Goal: Information Seeking & Learning: Learn about a topic

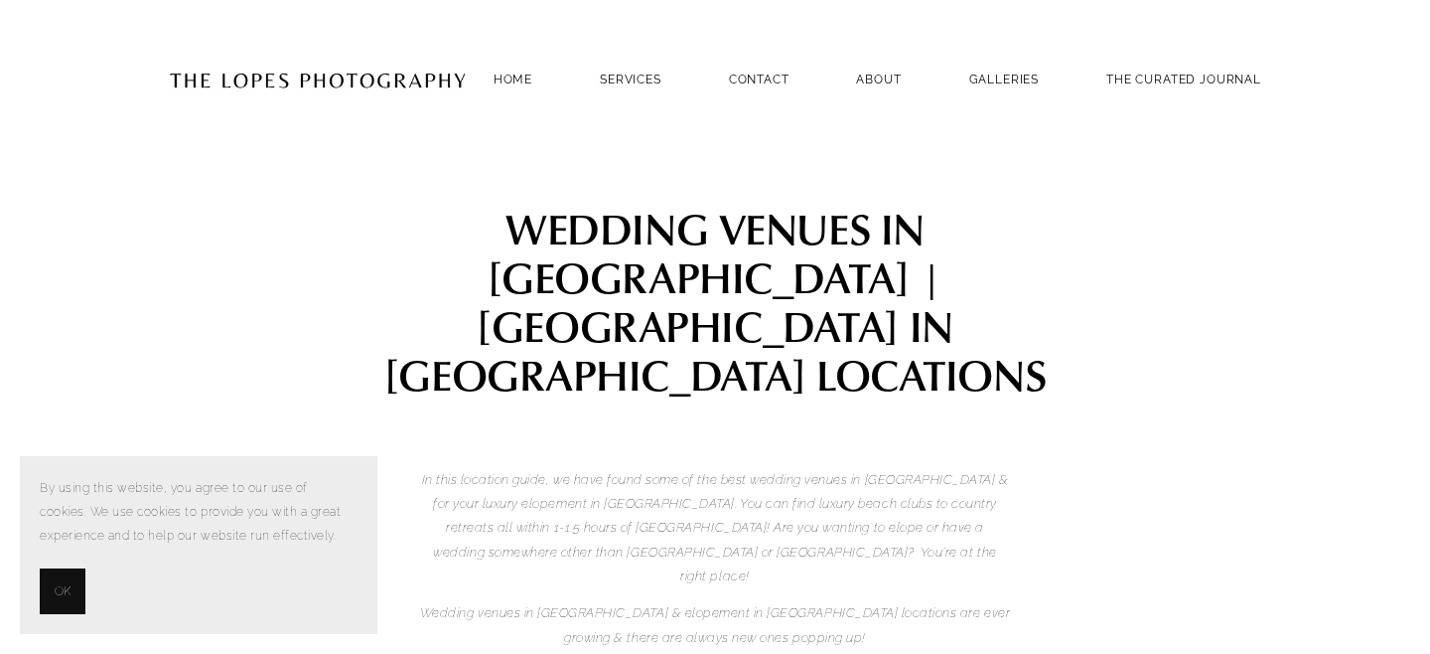
scroll to position [1251, 0]
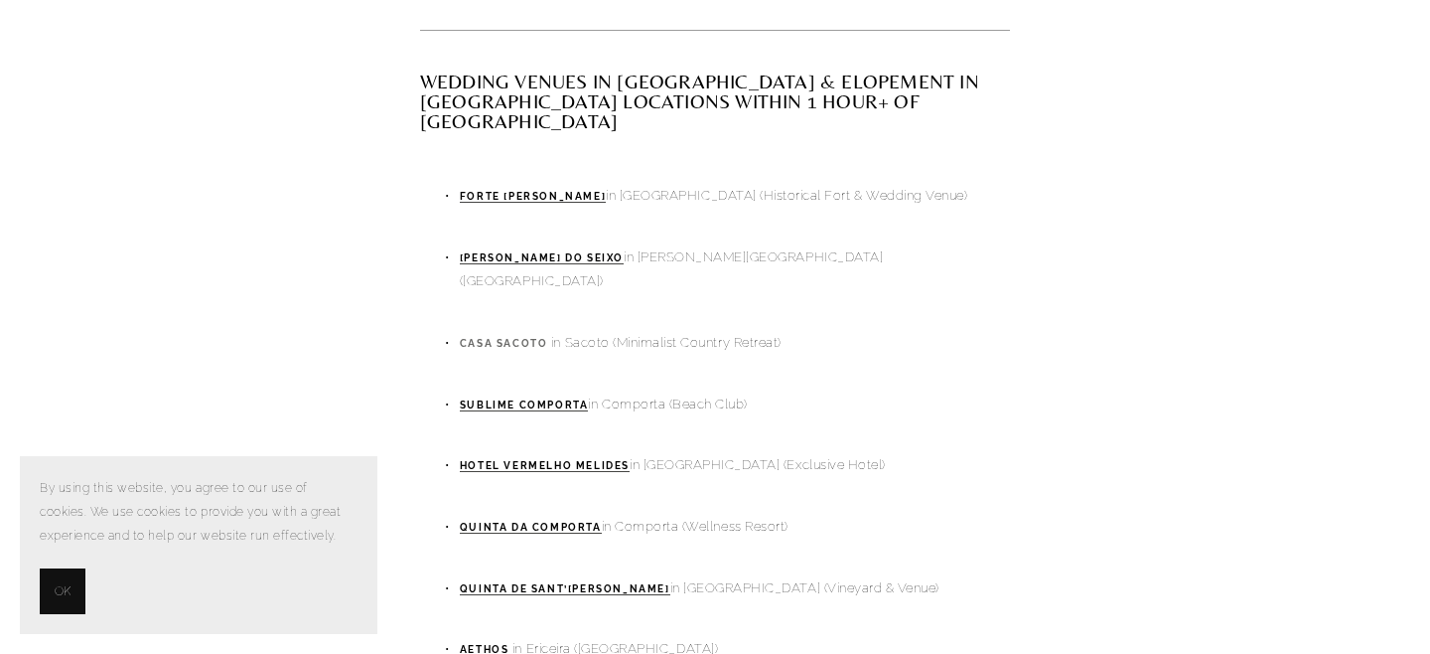
click at [536, 338] on strong "Casa Sacoto" at bounding box center [504, 343] width 88 height 11
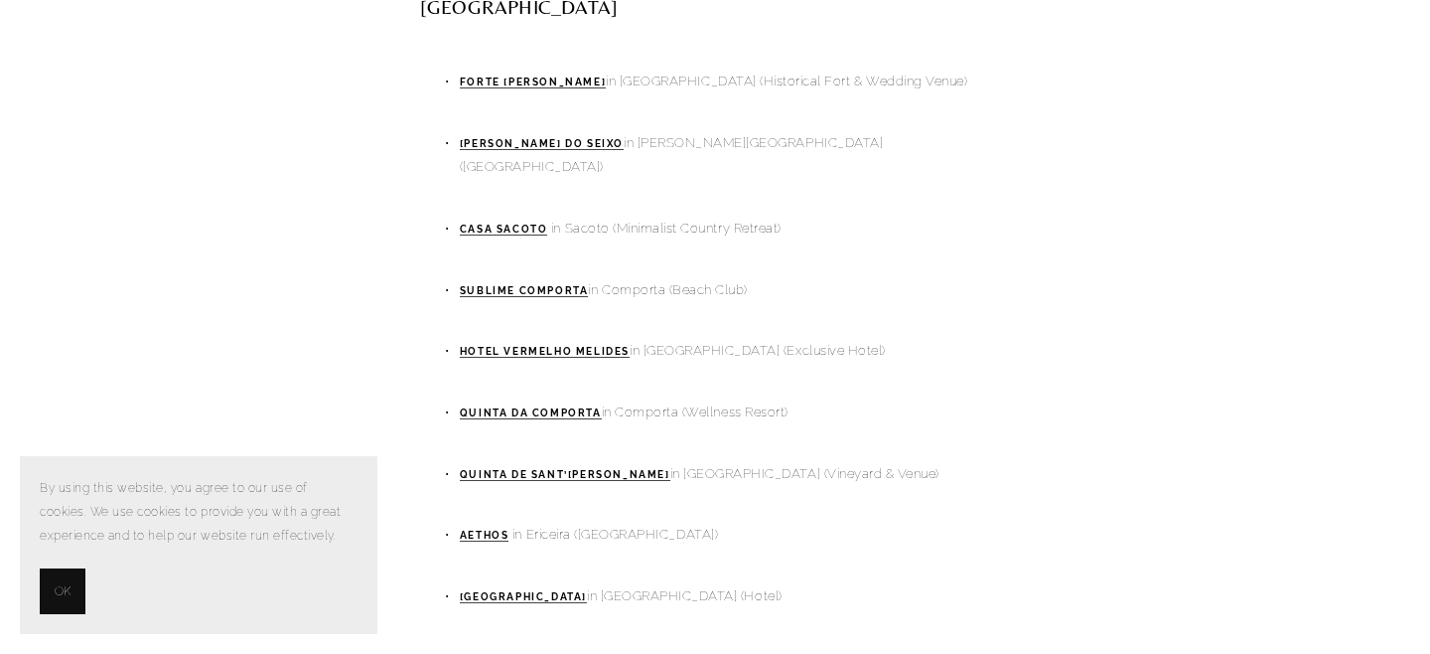
scroll to position [1374, 0]
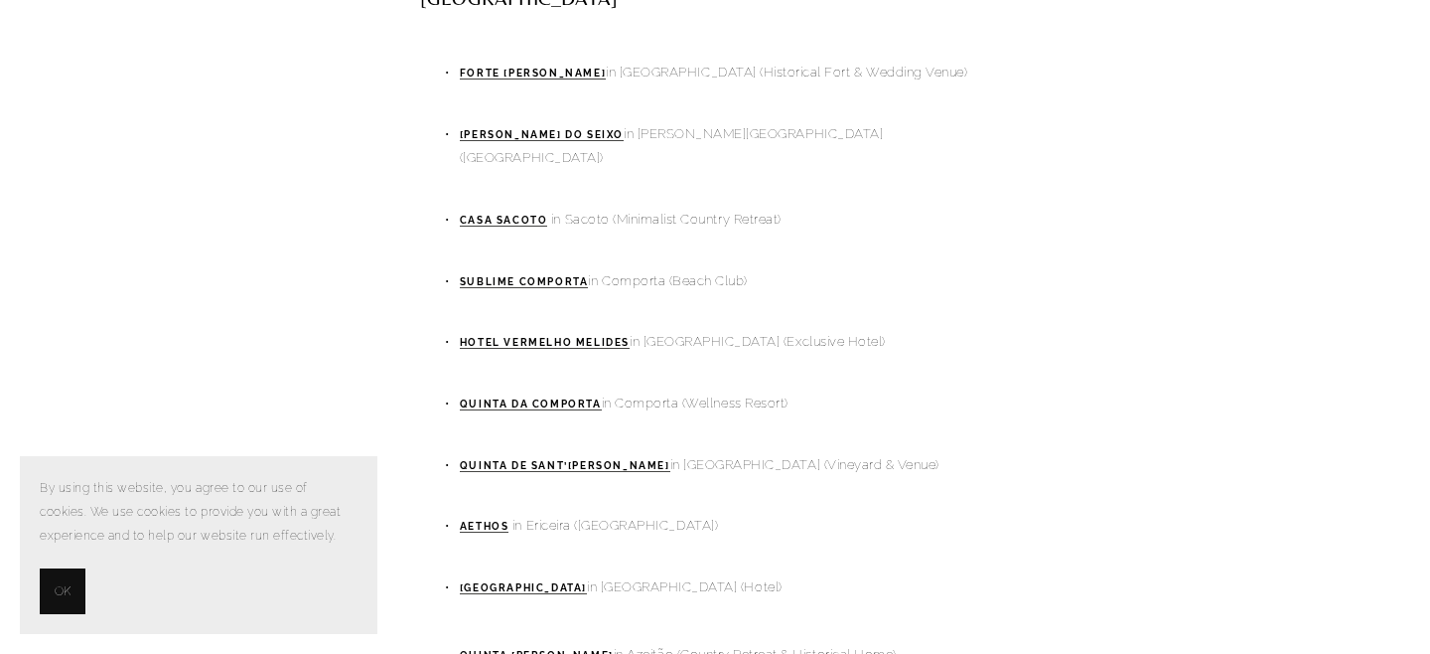
drag, startPoint x: 827, startPoint y: 251, endPoint x: 448, endPoint y: 264, distance: 379.7
click at [460, 391] on p "Quinta da Comporta in Comporta (Wellness Resort)" at bounding box center [735, 403] width 550 height 24
copy p "Quinta da Comporta in Comporta (Wellness Resort)"
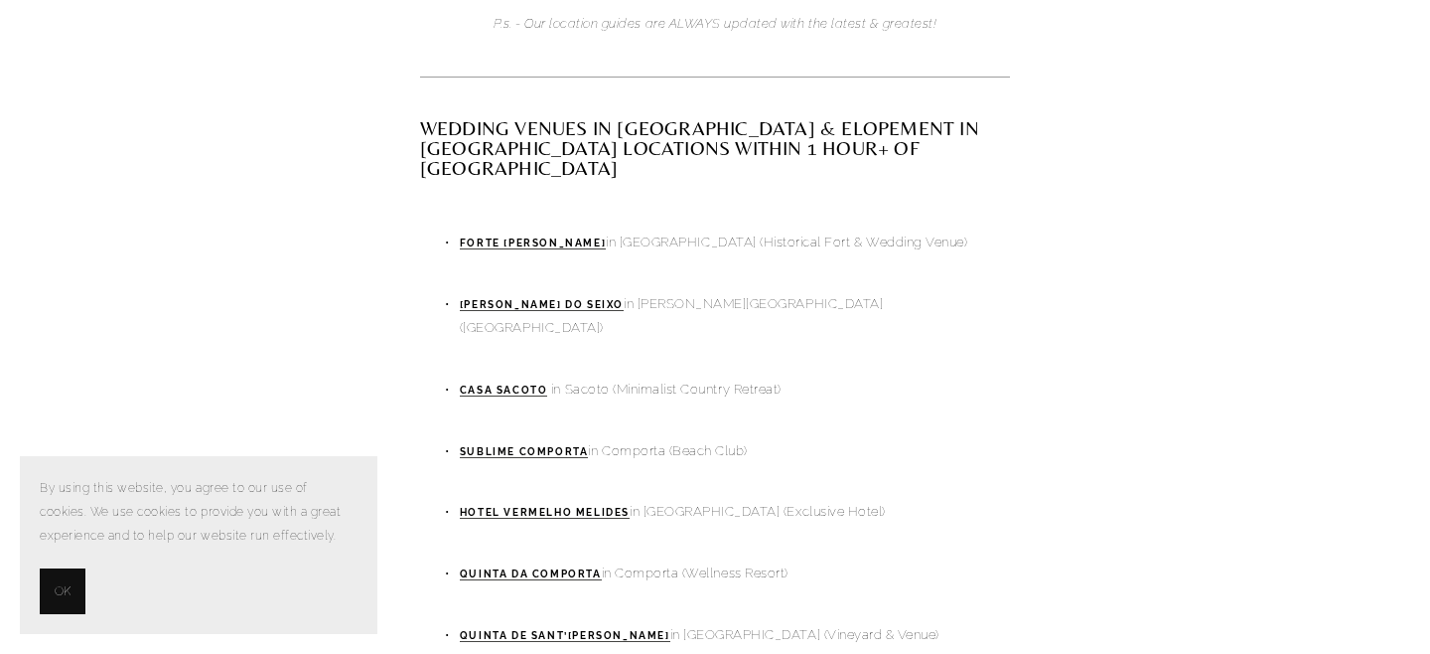
scroll to position [1211, 0]
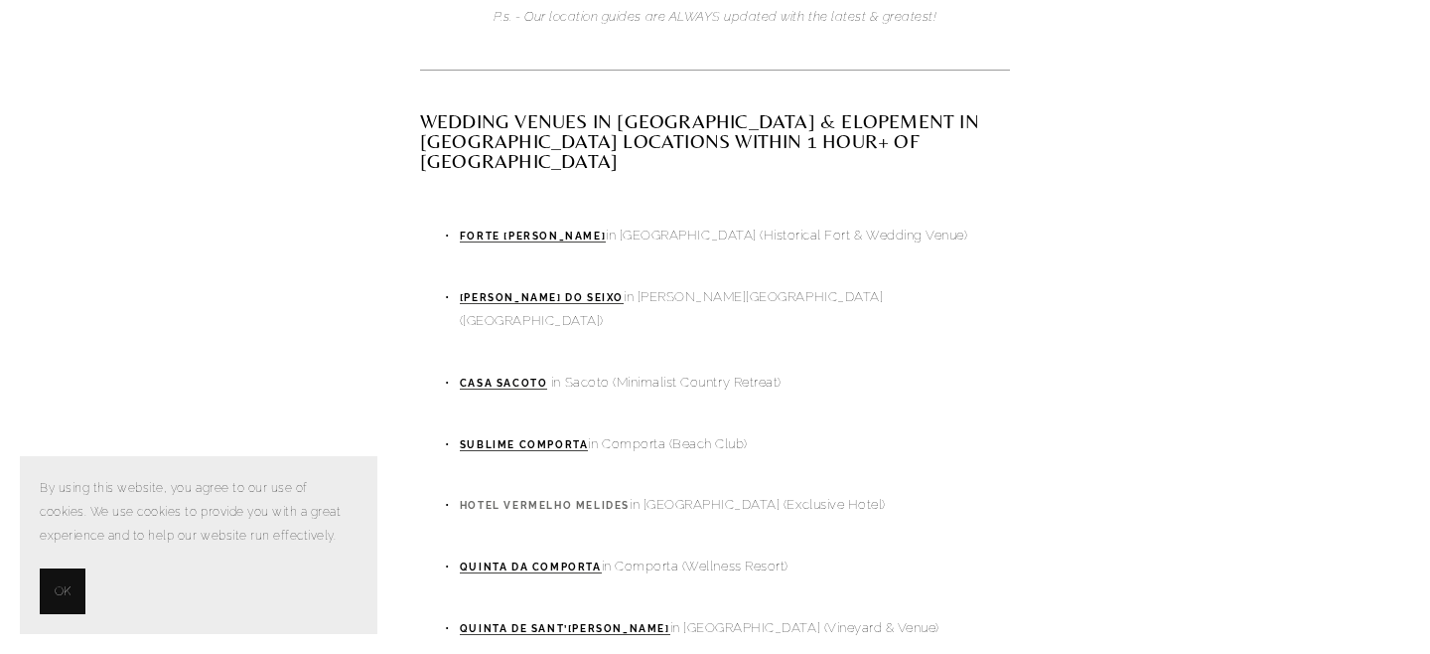
click at [562, 500] on strong "Hotel Vermelho Melides" at bounding box center [545, 505] width 170 height 11
click at [927, 523] on p at bounding box center [735, 535] width 550 height 24
drag, startPoint x: 631, startPoint y: 365, endPoint x: 459, endPoint y: 354, distance: 172.2
click at [460, 493] on p "Hotel Vermelho Melides in Melides (Exclusive Hotel)" at bounding box center [735, 505] width 550 height 24
copy p "Hotel Vermelho Melides"
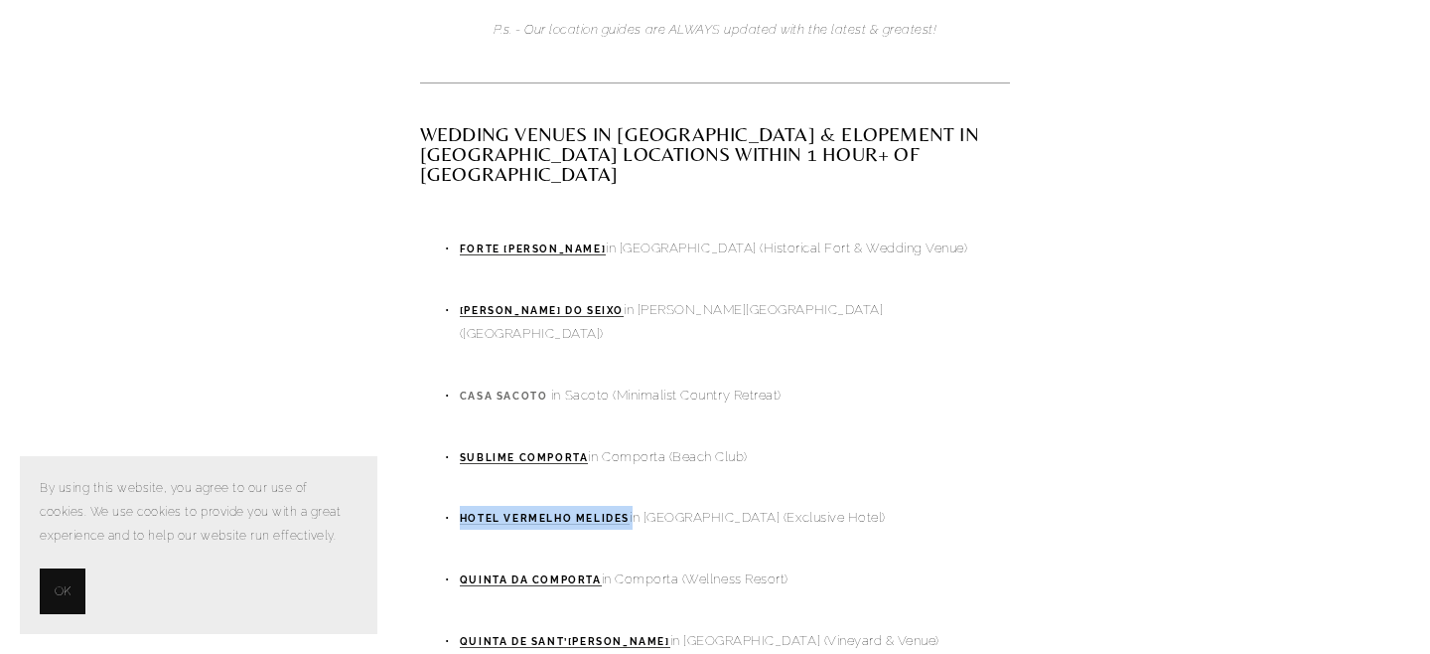
scroll to position [1219, 0]
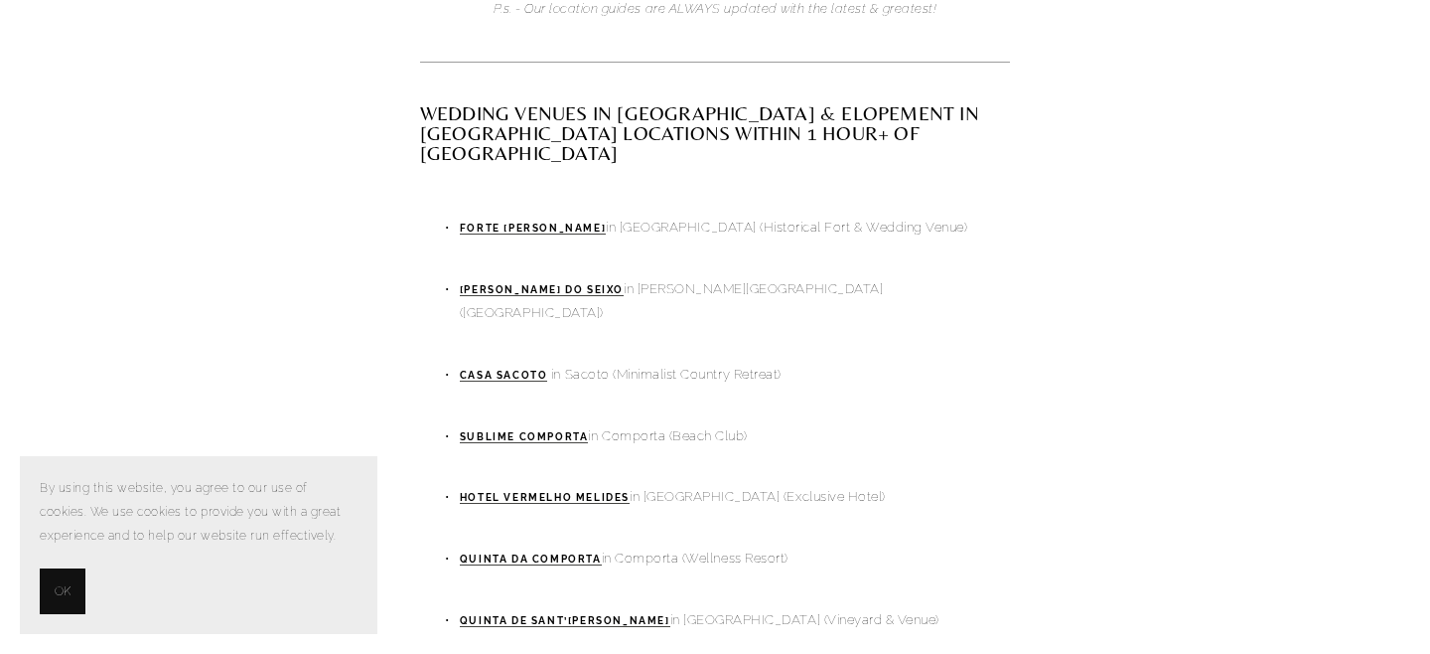
click at [659, 516] on p at bounding box center [735, 528] width 550 height 24
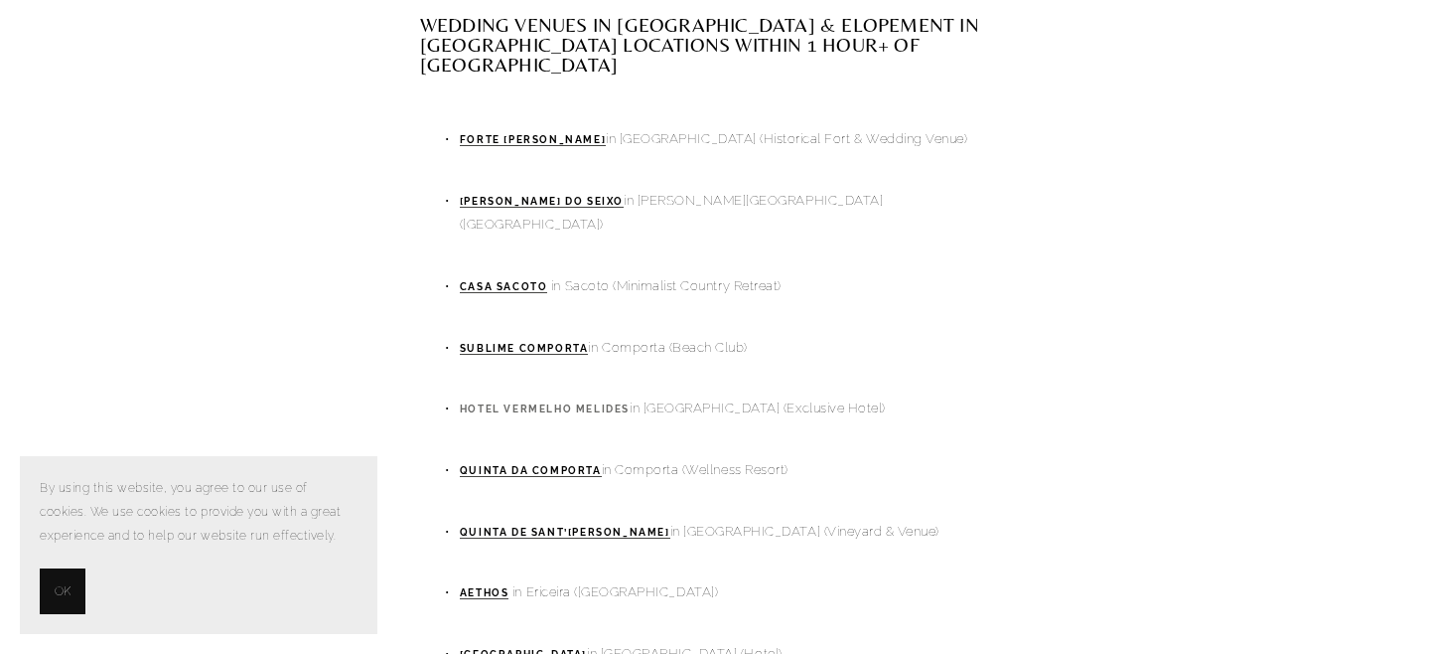
scroll to position [1312, 0]
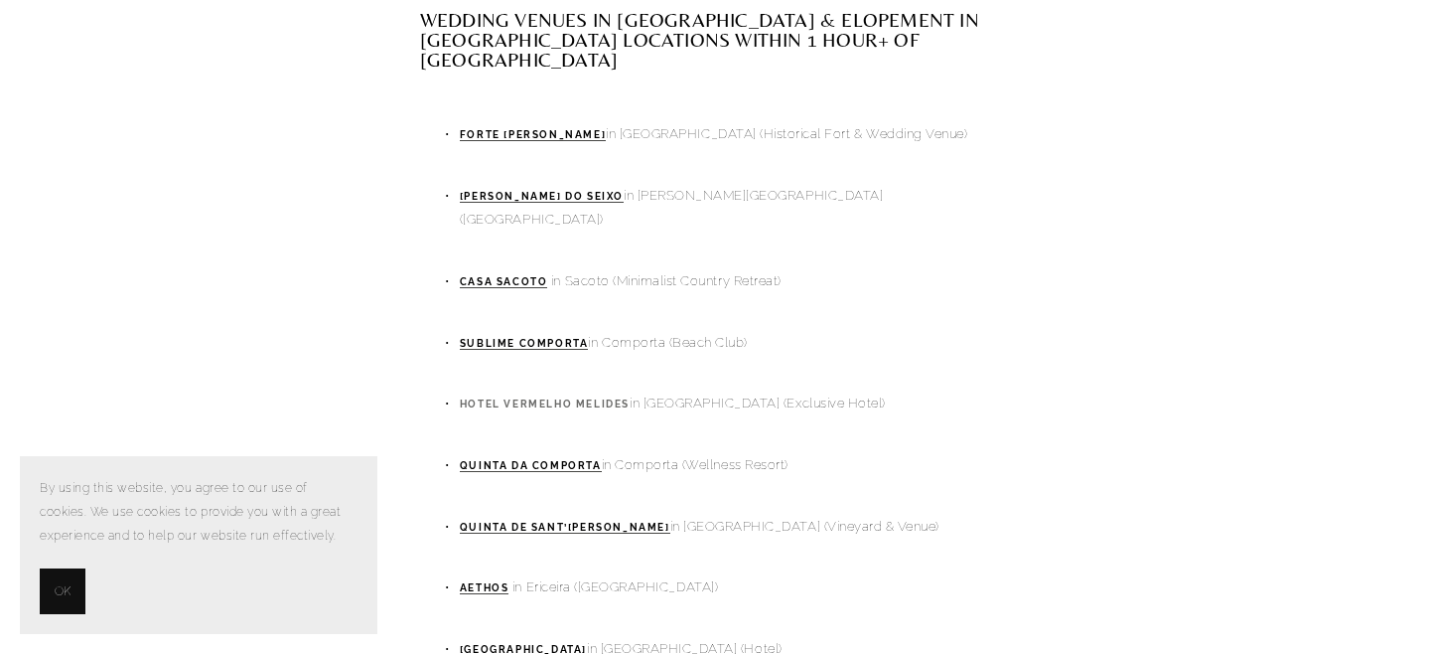
drag, startPoint x: 627, startPoint y: 263, endPoint x: 583, endPoint y: 273, distance: 44.8
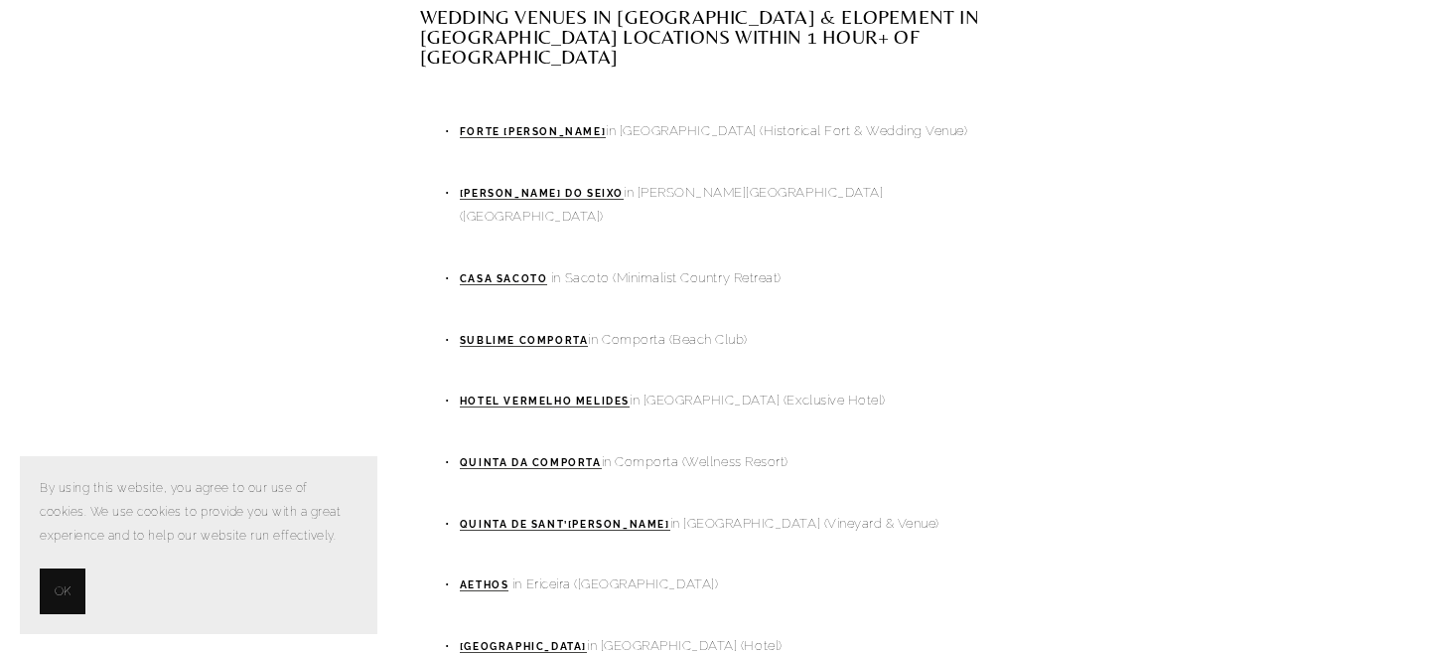
scroll to position [1320, 0]
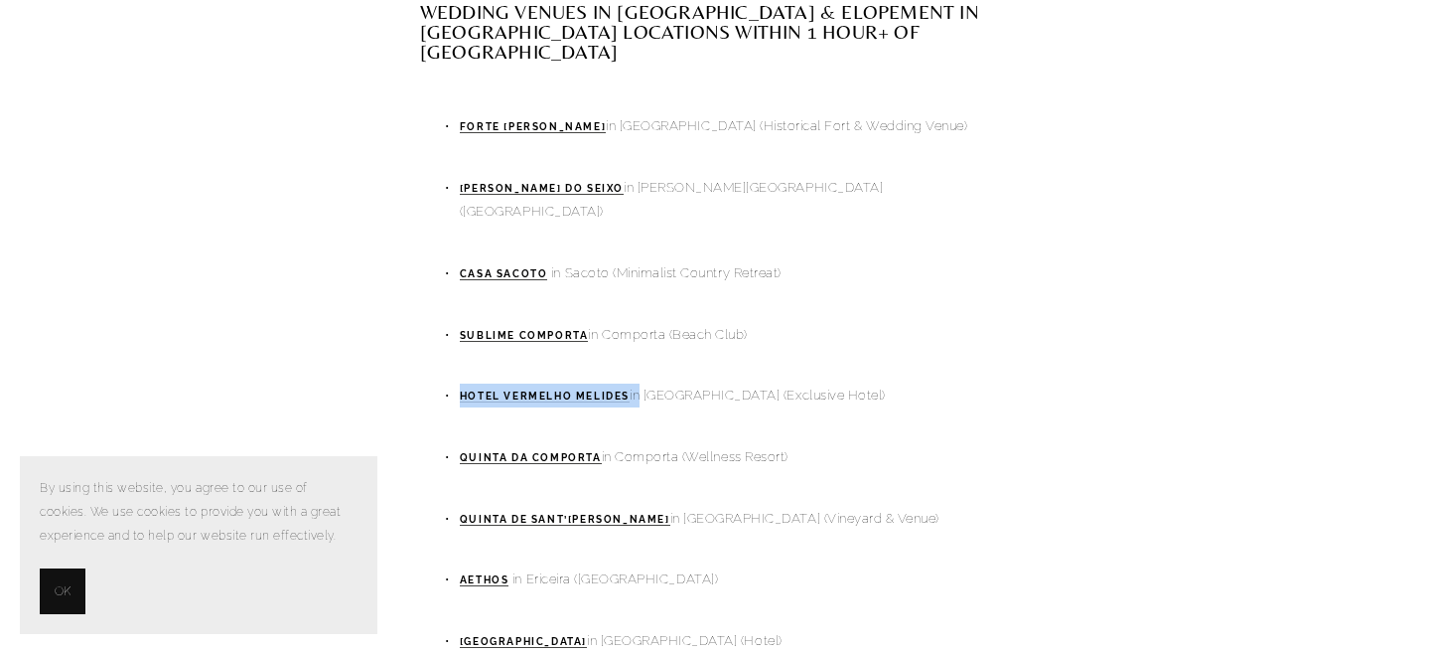
drag, startPoint x: 634, startPoint y: 257, endPoint x: 458, endPoint y: 259, distance: 175.8
click at [460, 383] on p "Hotel Vermelho Melides in Melides (Exclusive Hotel)" at bounding box center [735, 395] width 550 height 24
copy p "Hotel Vermelho Melides i"
click at [583, 514] on strong "Quinta de Sant’Ana" at bounding box center [565, 519] width 211 height 11
click at [491, 574] on strong "AETHOS" at bounding box center [485, 579] width 50 height 11
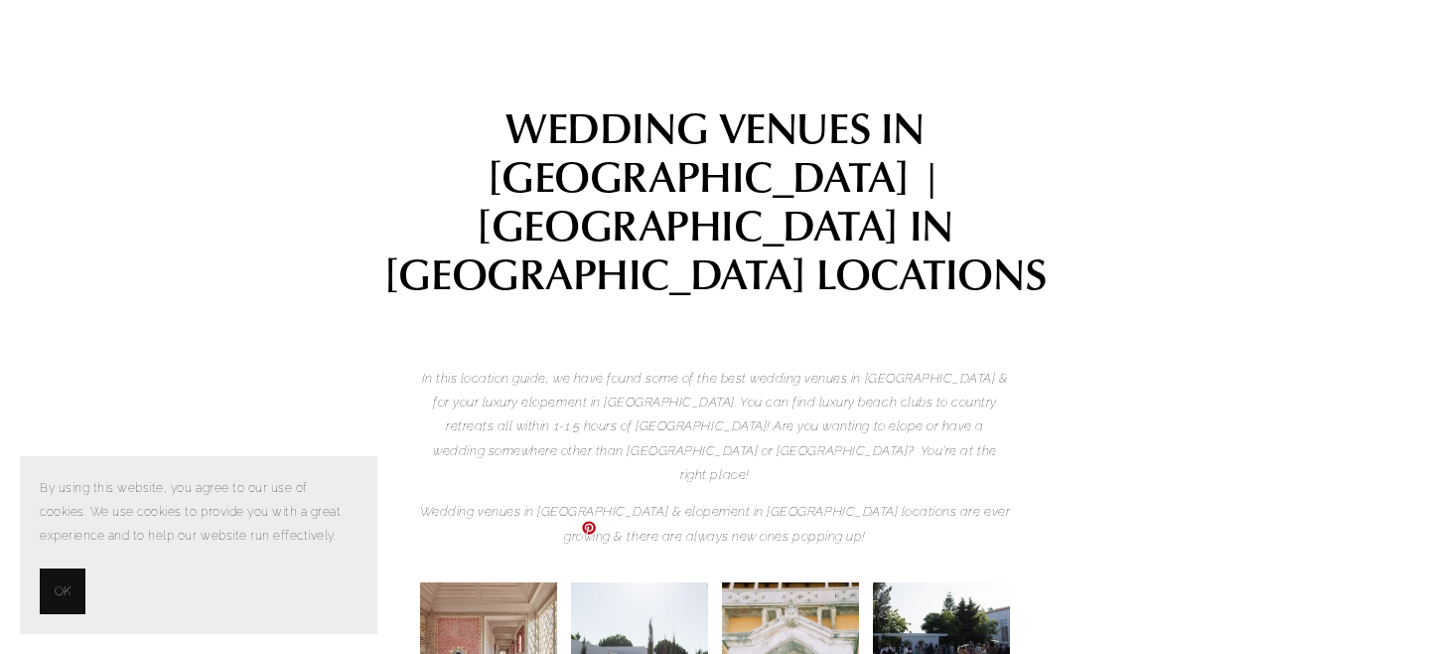
scroll to position [0, 0]
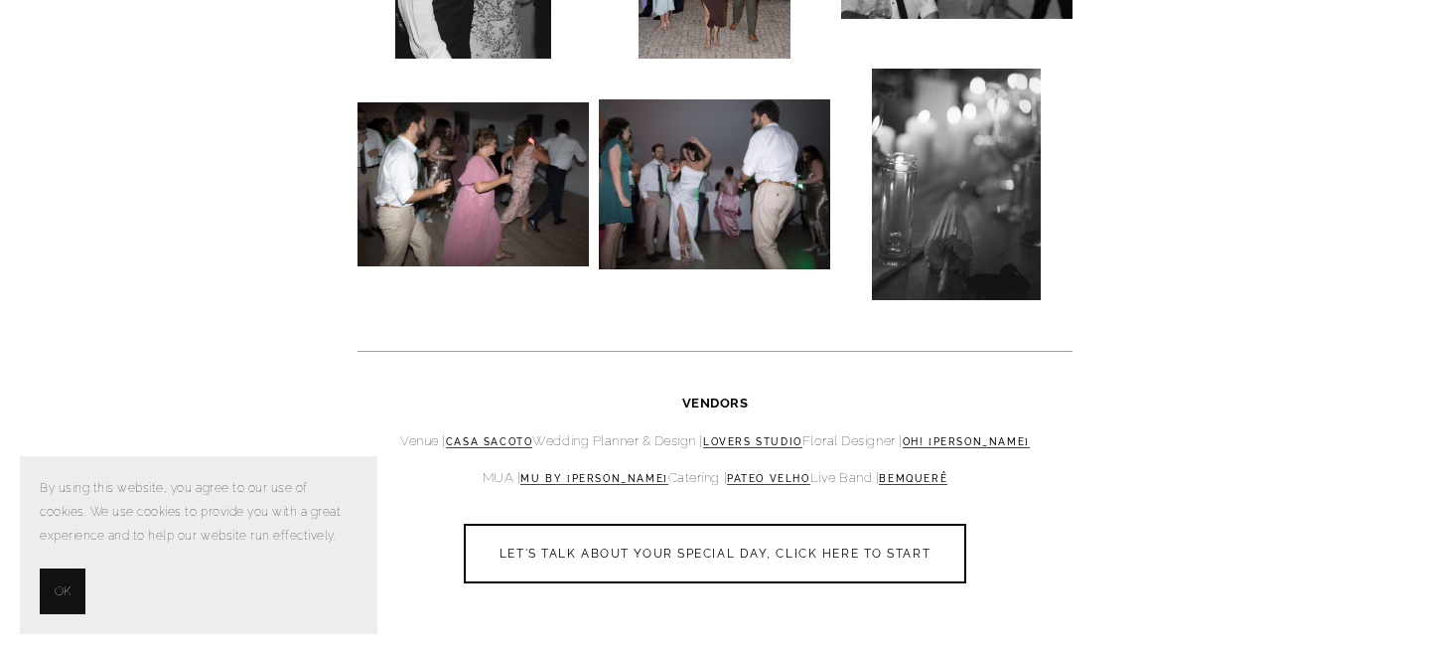
scroll to position [14320, 0]
